Goal: Information Seeking & Learning: Learn about a topic

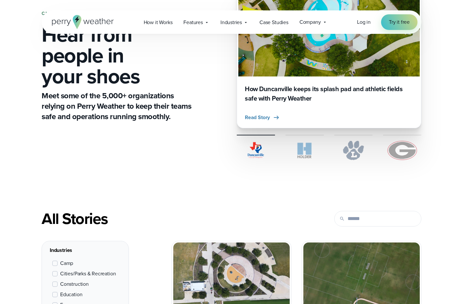
scroll to position [314, 0]
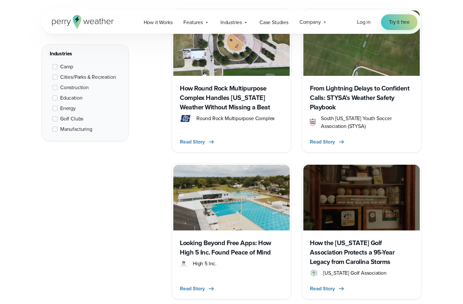
click at [55, 98] on span at bounding box center [54, 97] width 5 height 5
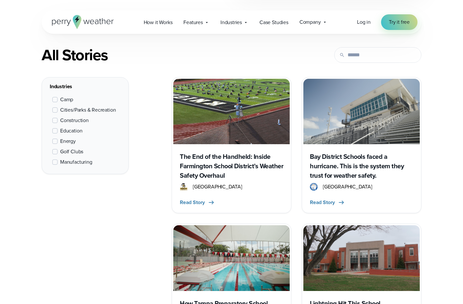
scroll to position [313, 0]
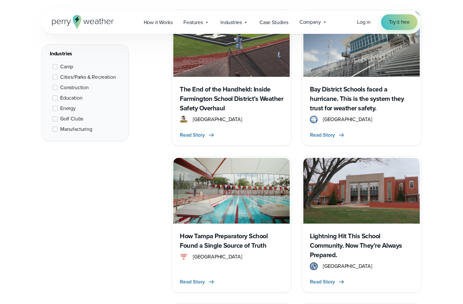
click at [217, 71] on img at bounding box center [231, 43] width 116 height 65
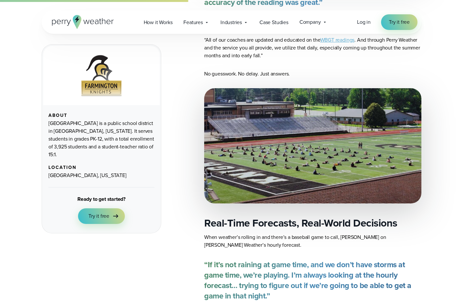
scroll to position [765, 0]
